Goal: Book appointment/travel/reservation

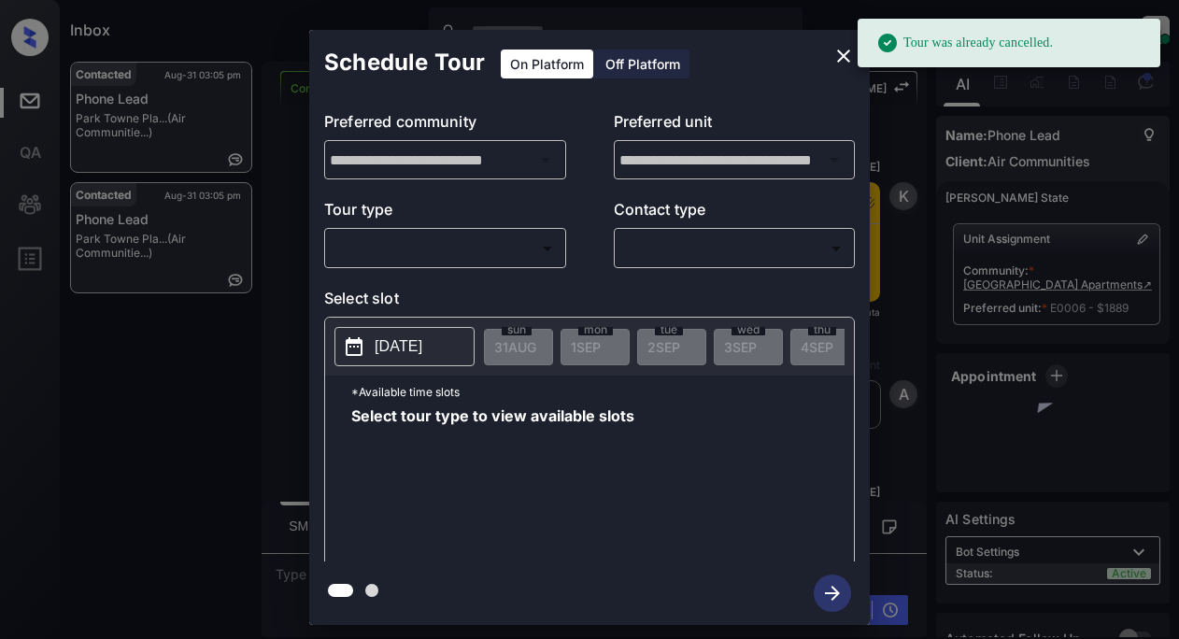
scroll to position [6967, 0]
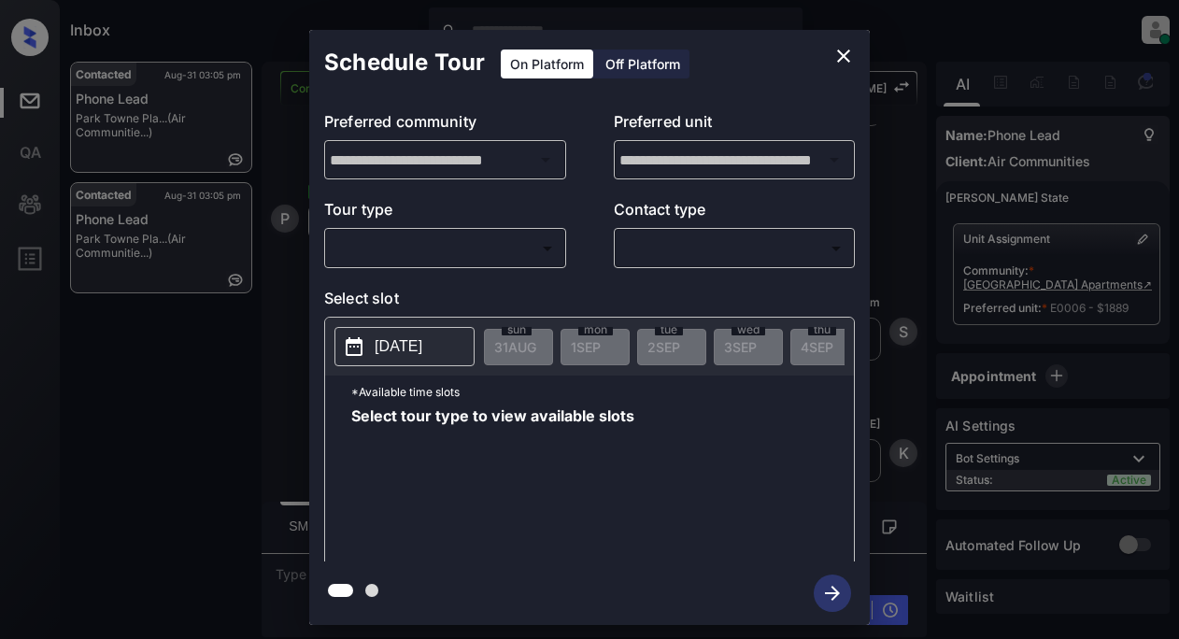
click at [841, 58] on icon "close" at bounding box center [843, 56] width 13 height 13
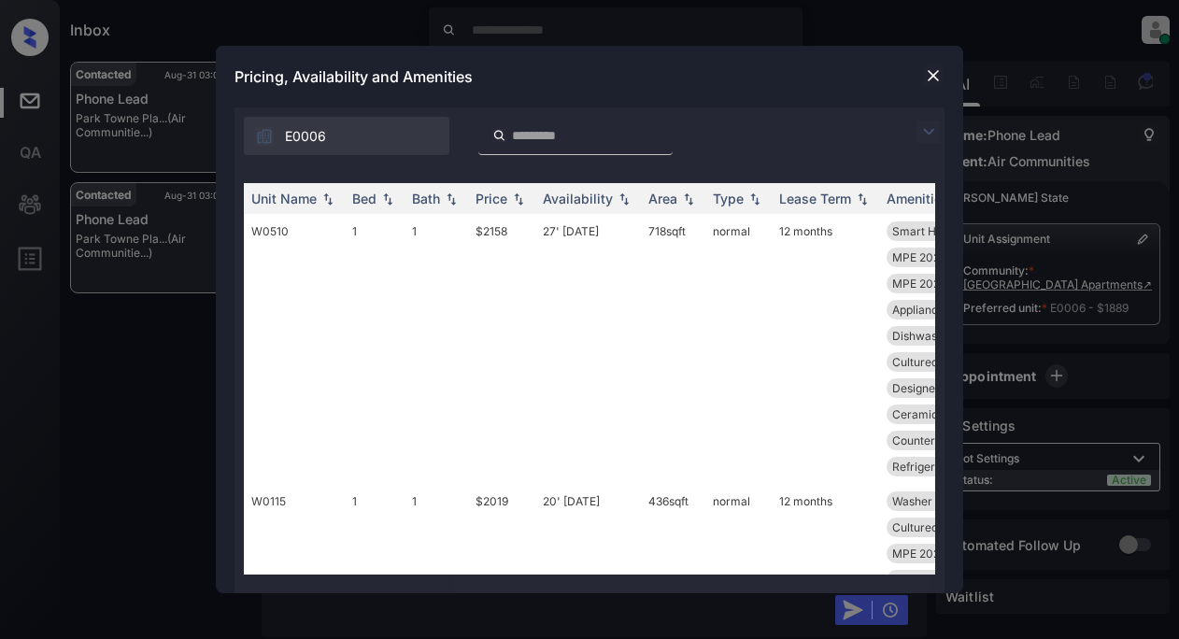
scroll to position [7210, 0]
click at [926, 128] on img at bounding box center [928, 131] width 22 height 22
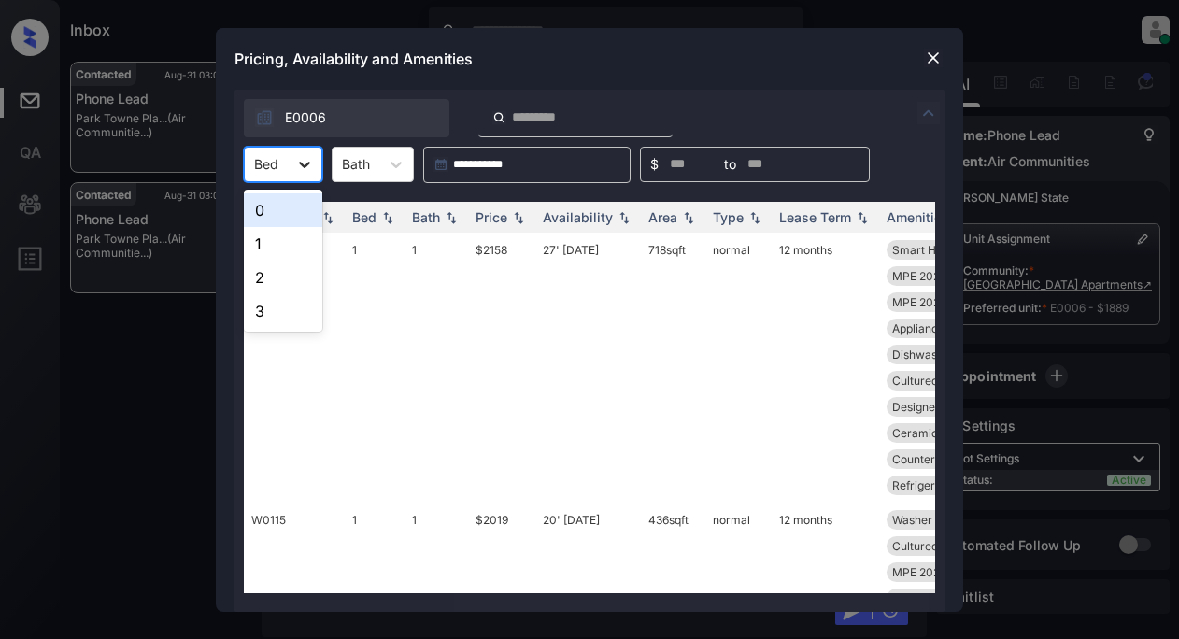
drag, startPoint x: 303, startPoint y: 155, endPoint x: 303, endPoint y: 175, distance: 19.6
click at [304, 155] on icon at bounding box center [304, 164] width 19 height 19
click at [272, 236] on div "1" at bounding box center [283, 244] width 78 height 34
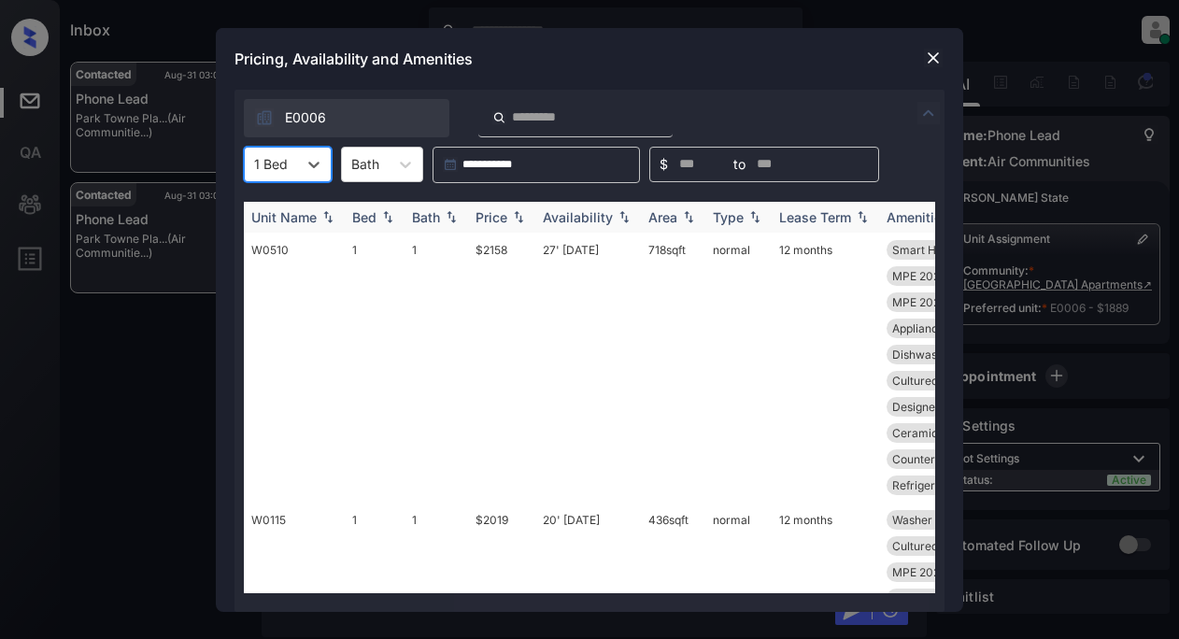
click at [441, 217] on div "Bath" at bounding box center [436, 217] width 49 height 16
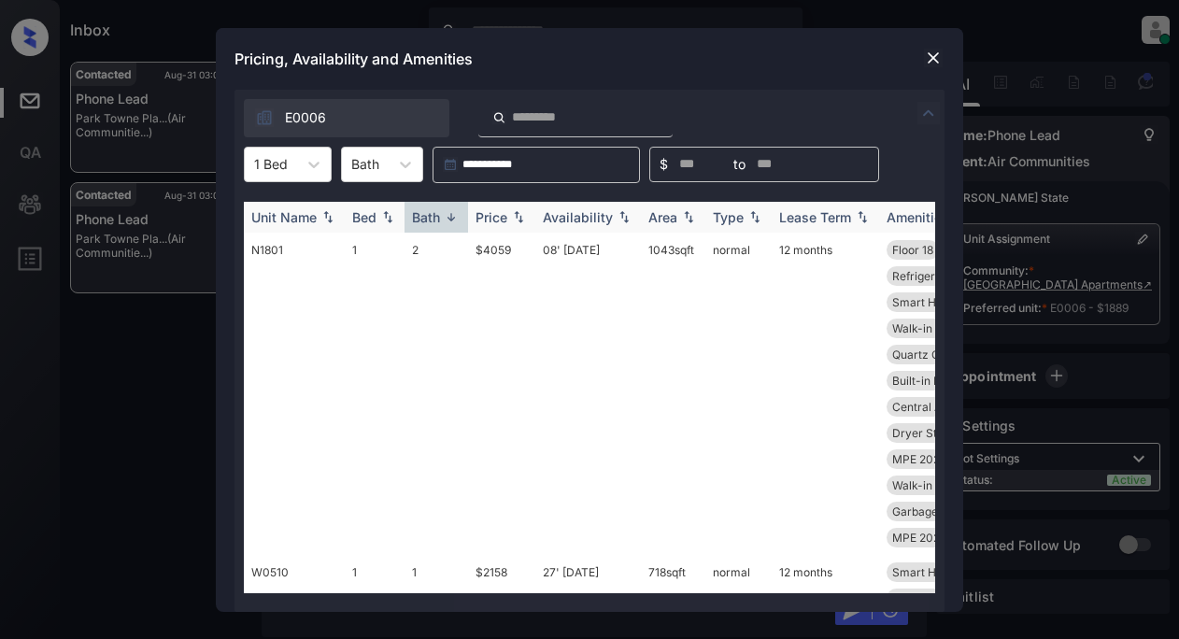
scroll to position [7471, 0]
click at [372, 223] on div "Bed" at bounding box center [364, 217] width 24 height 16
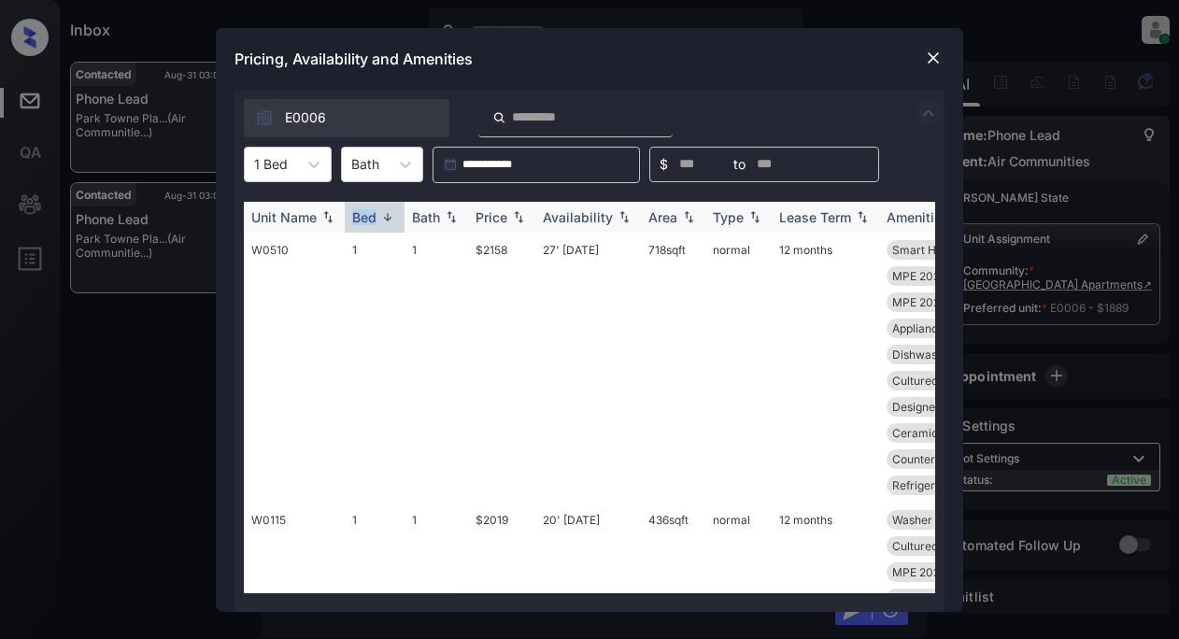
click at [372, 223] on div "Bed" at bounding box center [364, 217] width 24 height 16
click at [519, 211] on img at bounding box center [518, 216] width 19 height 13
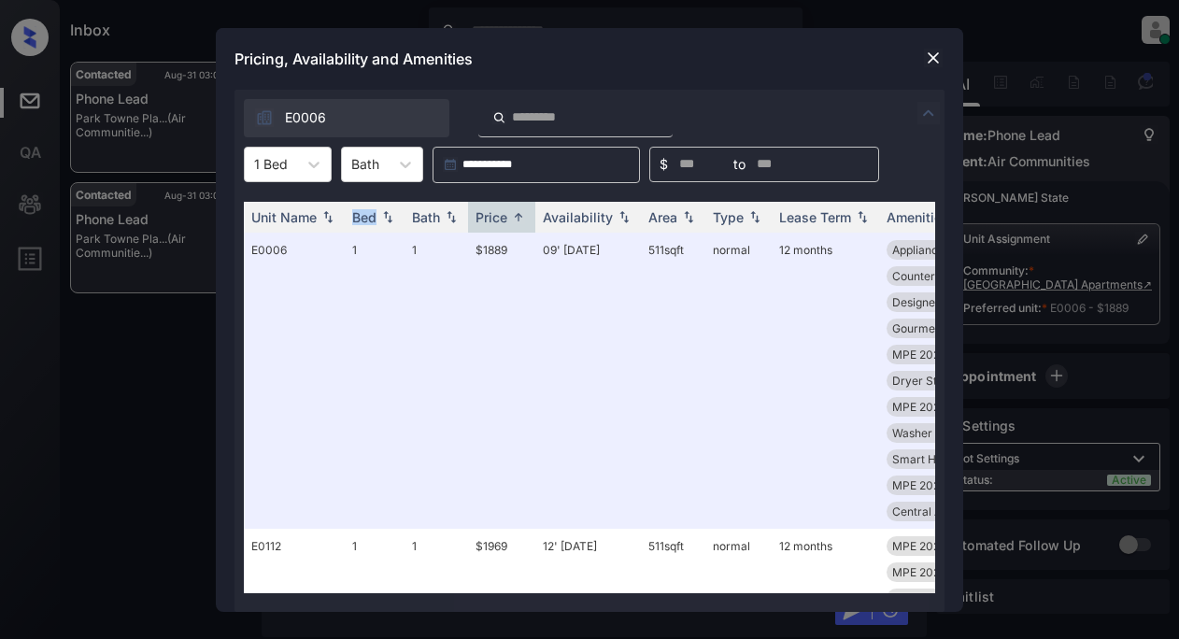
click at [929, 53] on img at bounding box center [933, 58] width 19 height 19
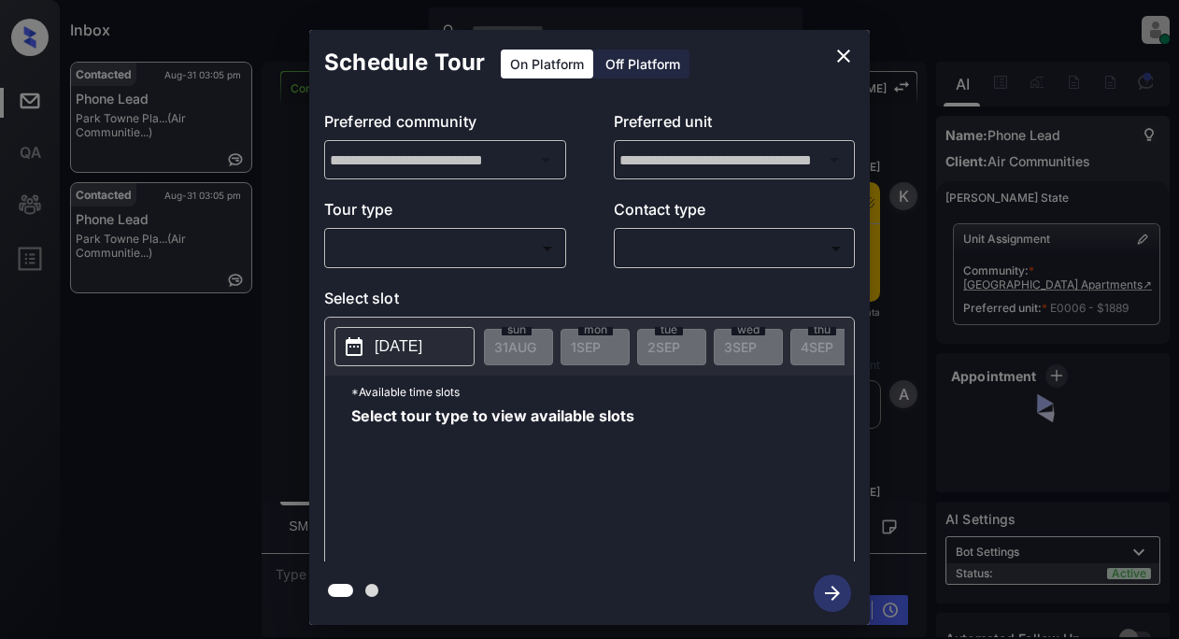
scroll to position [7471, 0]
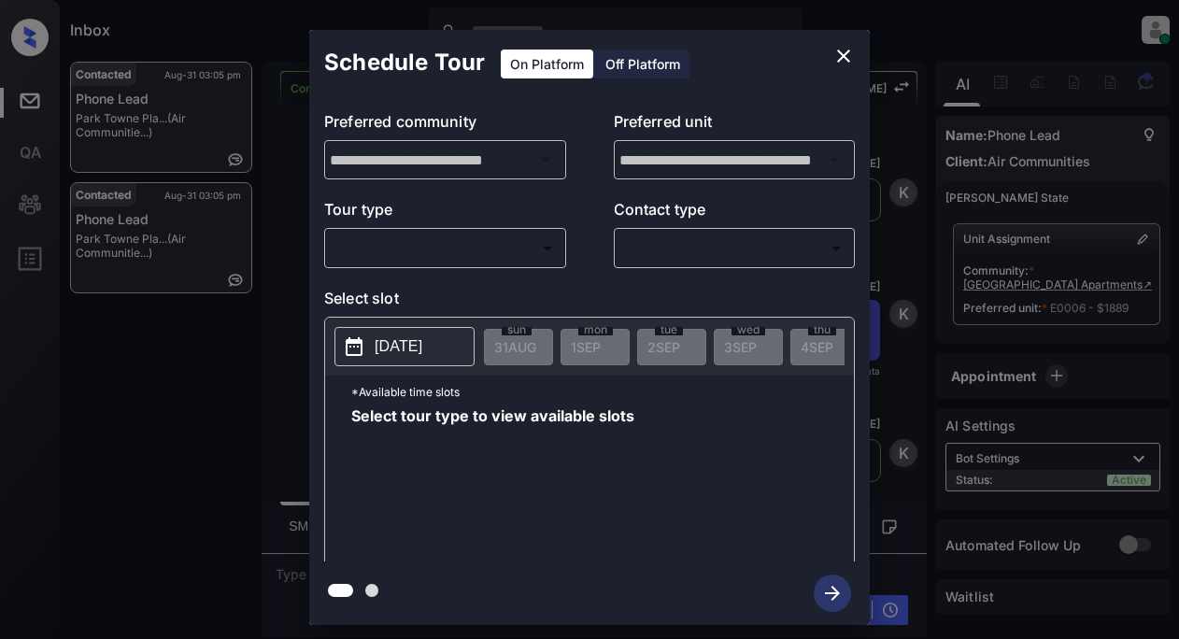
click at [420, 246] on body "Inbox Lyzzelle M. Ceralde Online Set yourself offline Set yourself on break Pro…" at bounding box center [589, 319] width 1179 height 639
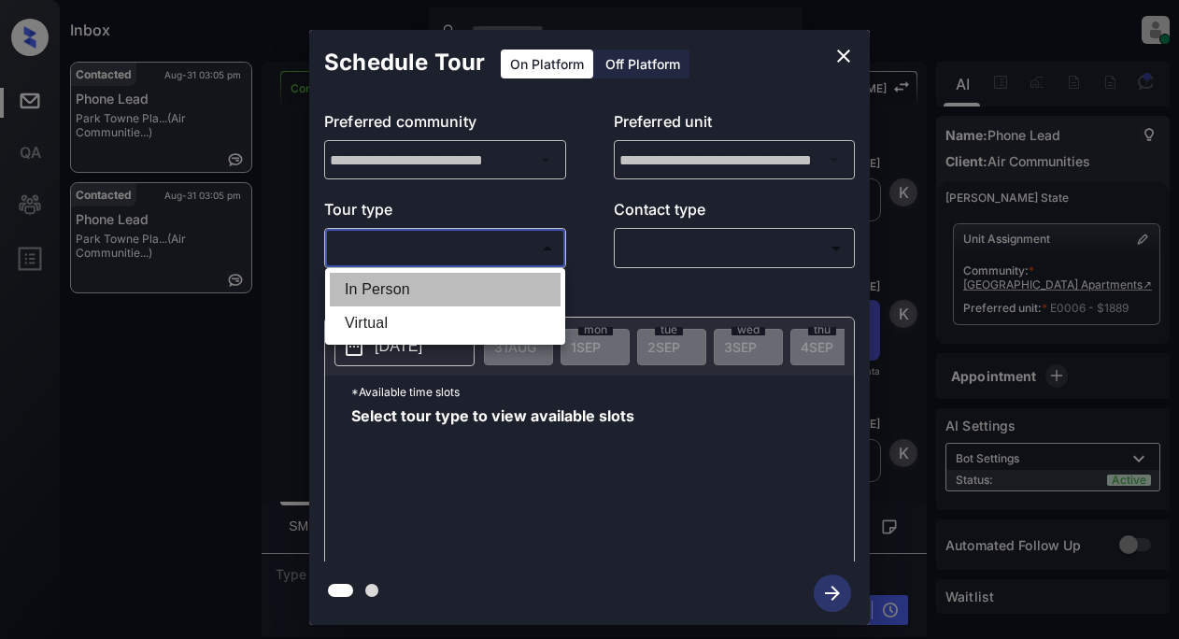
click at [384, 287] on li "In Person" at bounding box center [445, 290] width 231 height 34
type input "********"
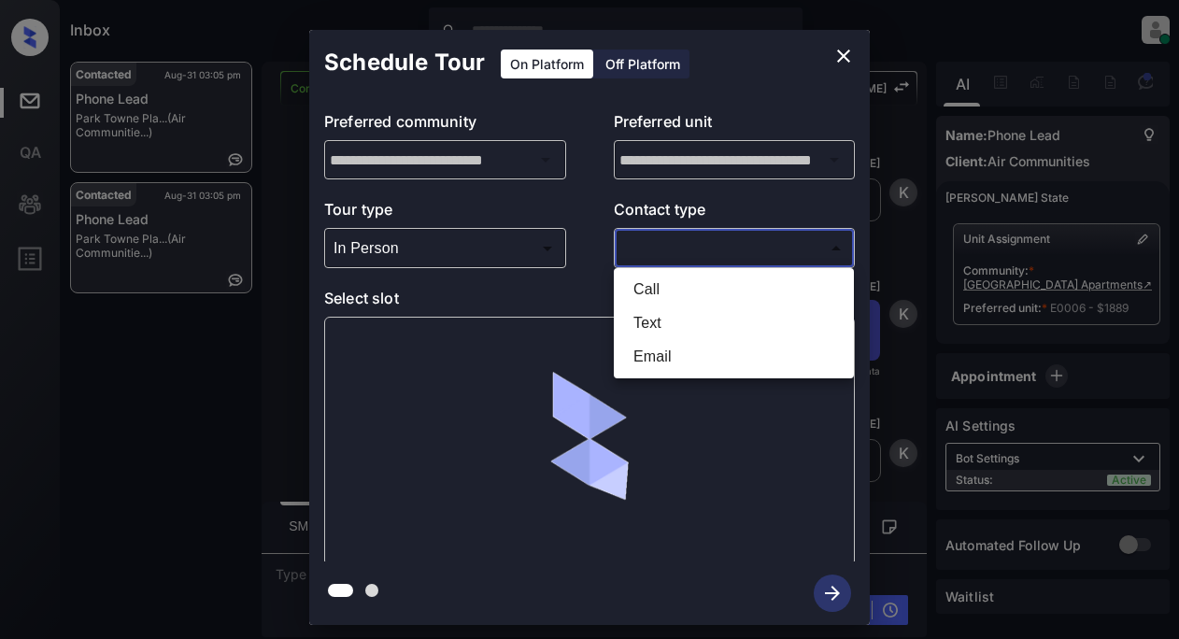
click at [675, 251] on body "Inbox Lyzzelle M. Ceralde Online Set yourself offline Set yourself on break Pro…" at bounding box center [589, 319] width 1179 height 639
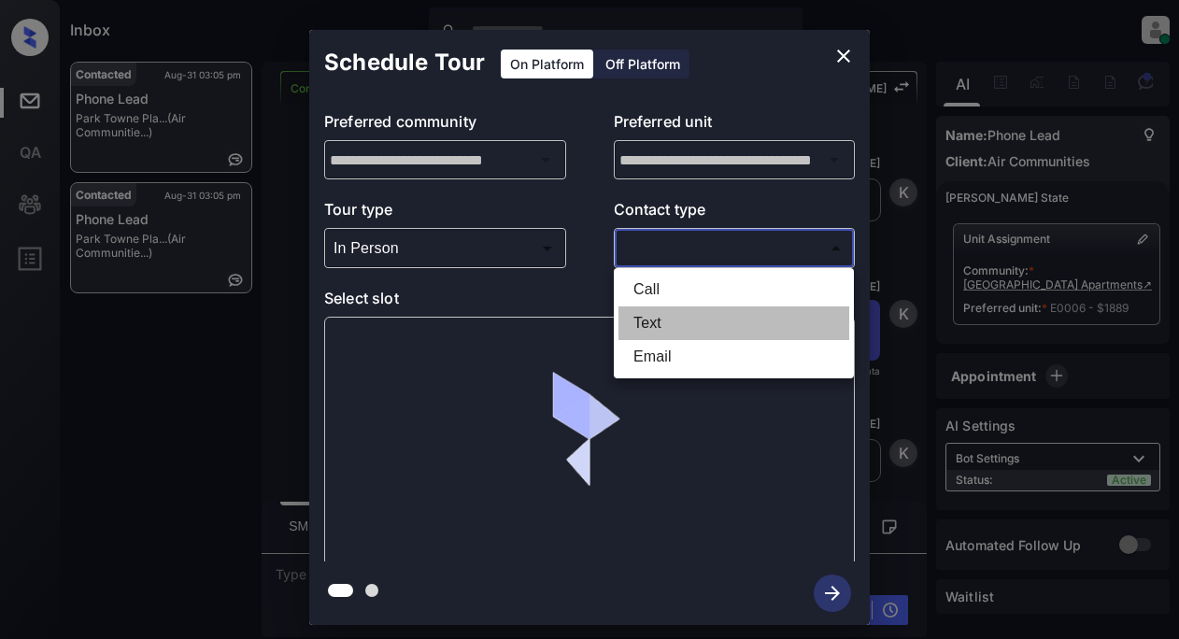
click at [650, 329] on li "Text" at bounding box center [733, 323] width 231 height 34
type input "****"
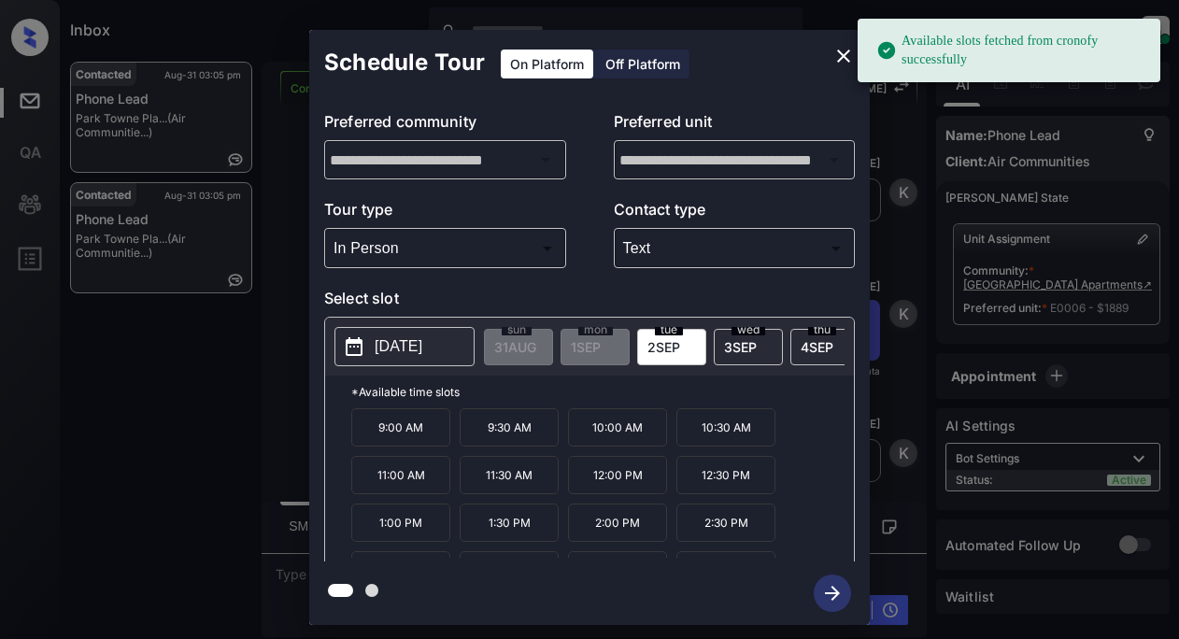
click at [388, 343] on p "2025-09-02" at bounding box center [399, 346] width 48 height 22
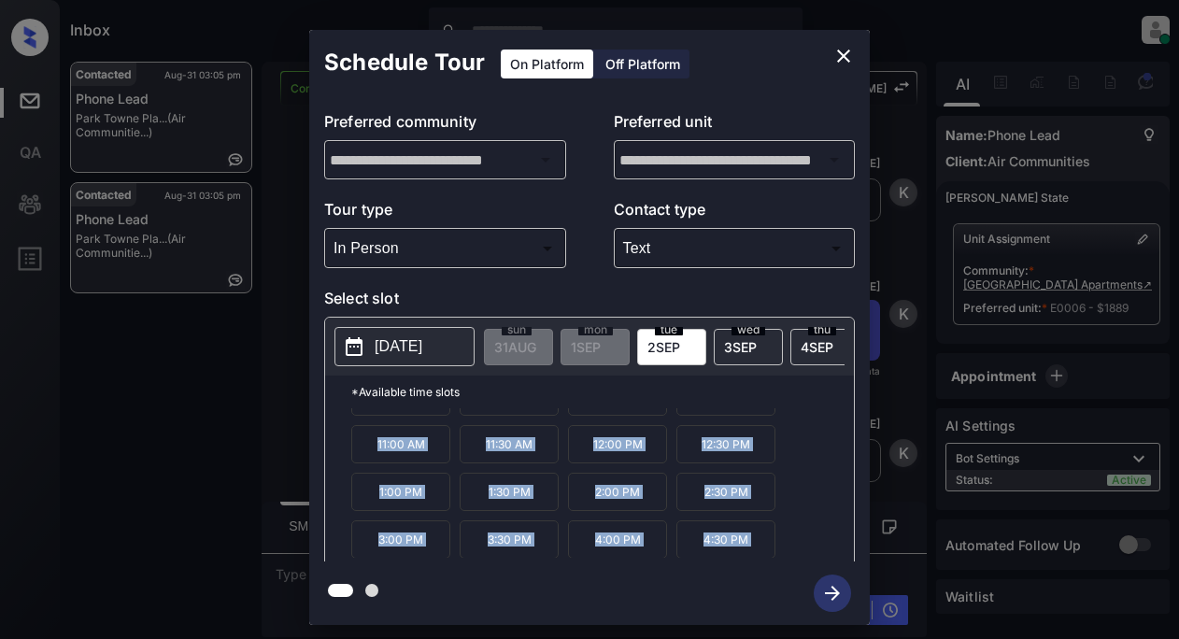
scroll to position [79, 0]
drag, startPoint x: 368, startPoint y: 443, endPoint x: 714, endPoint y: 540, distance: 359.0
click at [755, 572] on div "**********" at bounding box center [589, 327] width 560 height 595
copy div "9:00 AM 9:30 AM 10:00 AM 10:30 AM 11:00 AM 11:30 AM 12:00 PM 12:30 PM 1:00 PM 1…"
click at [837, 58] on icon "close" at bounding box center [843, 56] width 22 height 22
